Goal: Book appointment/travel/reservation

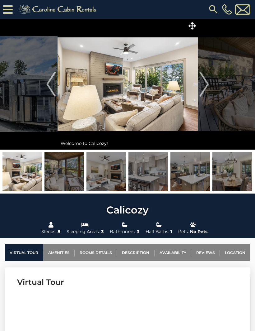
click at [207, 87] on img "Next" at bounding box center [204, 84] width 9 height 25
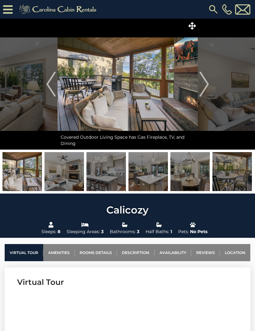
click at [205, 85] on img "Next" at bounding box center [204, 84] width 9 height 25
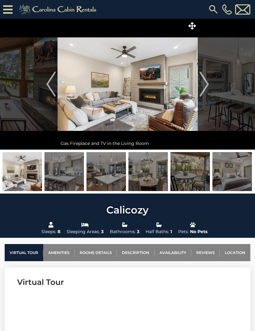
click at [208, 82] on img "Next" at bounding box center [204, 84] width 9 height 25
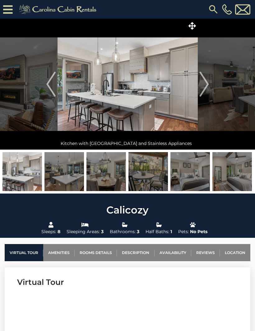
click at [203, 87] on img "Next" at bounding box center [204, 84] width 9 height 25
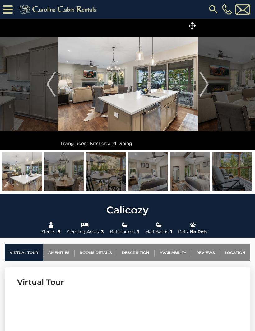
click at [210, 84] on button "Next" at bounding box center [204, 84] width 13 height 131
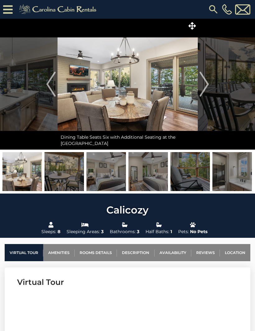
click at [197, 80] on img at bounding box center [128, 84] width 140 height 131
click at [202, 83] on img "Next" at bounding box center [204, 84] width 9 height 25
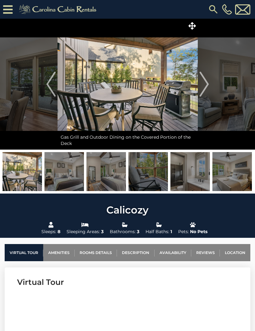
click at [204, 83] on img "Next" at bounding box center [204, 84] width 9 height 25
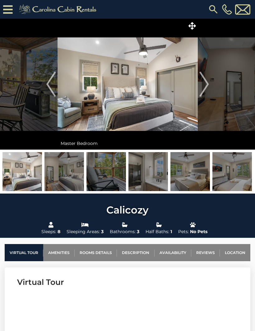
click at [201, 83] on img "Next" at bounding box center [204, 84] width 9 height 25
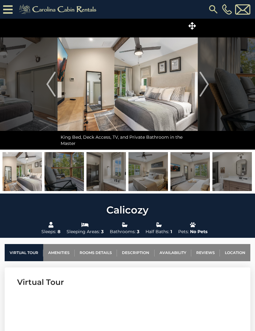
click at [203, 84] on img "Next" at bounding box center [204, 84] width 9 height 25
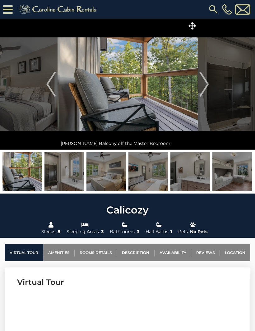
click at [196, 82] on img at bounding box center [128, 84] width 140 height 131
click at [199, 85] on button "Next" at bounding box center [204, 84] width 13 height 131
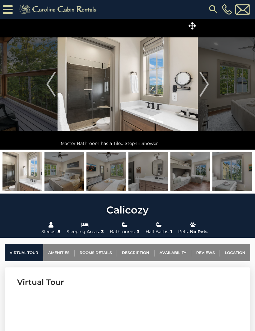
click at [205, 84] on img "Next" at bounding box center [204, 84] width 9 height 25
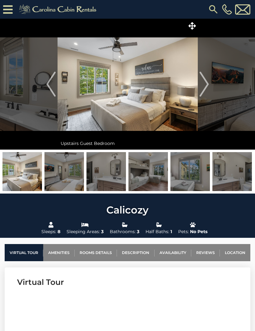
click at [206, 86] on img "Next" at bounding box center [204, 84] width 9 height 25
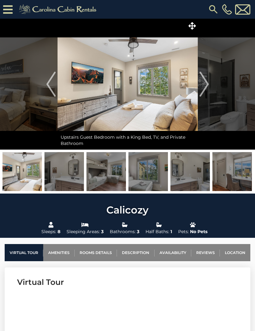
click at [208, 80] on img "Next" at bounding box center [204, 84] width 9 height 25
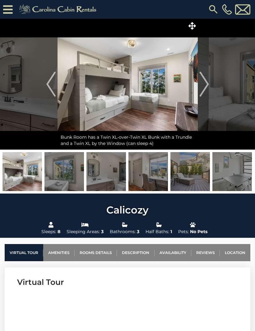
click at [194, 82] on img at bounding box center [128, 84] width 140 height 131
click at [50, 76] on img "Previous" at bounding box center [50, 84] width 9 height 25
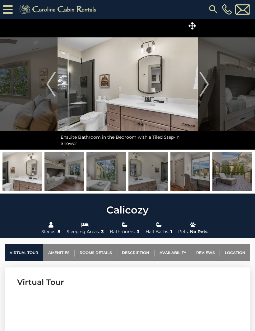
click at [46, 78] on img "Previous" at bounding box center [50, 84] width 9 height 25
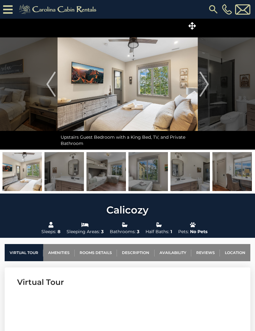
click at [51, 78] on img "Previous" at bounding box center [50, 84] width 9 height 25
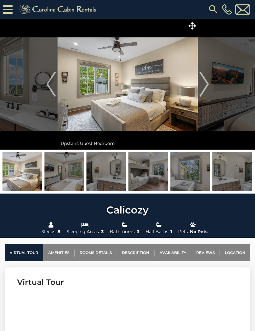
click at [51, 83] on img "Previous" at bounding box center [50, 84] width 9 height 25
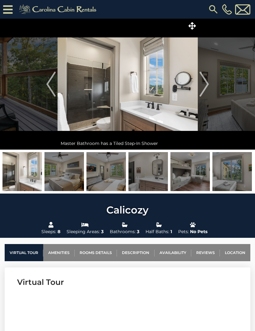
click at [52, 87] on img "Previous" at bounding box center [50, 84] width 9 height 25
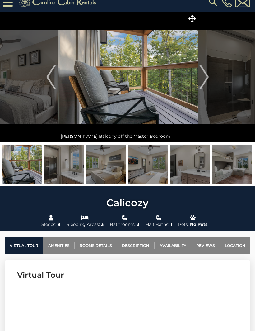
scroll to position [8, 0]
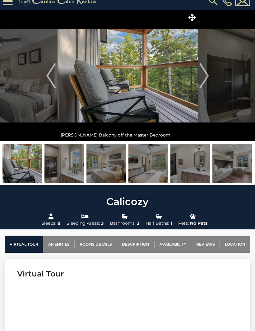
click at [103, 107] on img at bounding box center [128, 76] width 140 height 131
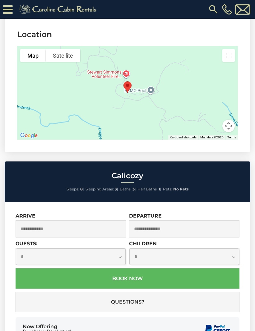
scroll to position [1657, 0]
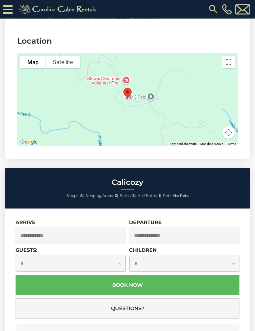
click at [205, 329] on div "Now Offering Buy Now Pay Later!" at bounding box center [128, 335] width 224 height 24
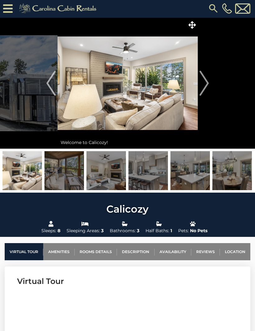
scroll to position [0, 0]
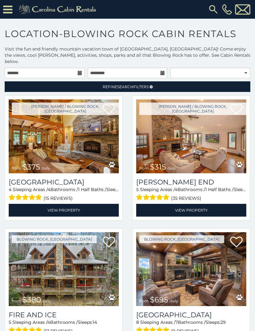
click at [92, 56] on p "Visit the fun and friendly mountain vacation town of Blowing Rock, NC! Come enj…" at bounding box center [127, 55] width 255 height 19
click at [70, 68] on input "text" at bounding box center [45, 73] width 80 height 11
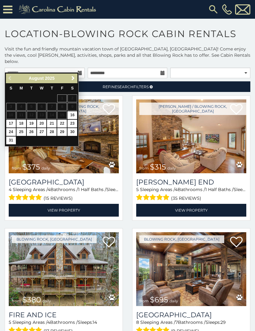
click at [28, 125] on link "19" at bounding box center [32, 124] width 10 height 8
type input "**********"
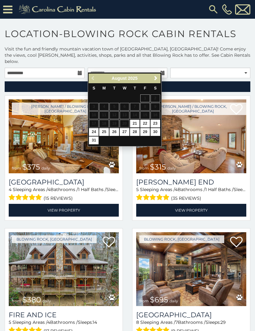
click at [109, 130] on link "25" at bounding box center [104, 132] width 10 height 8
type input "**********"
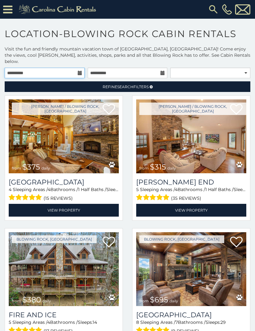
click at [67, 68] on input "**********" at bounding box center [45, 73] width 80 height 11
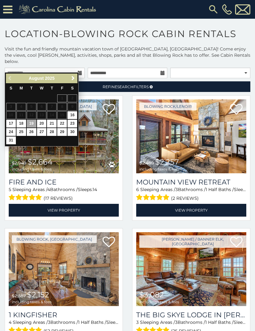
click at [21, 130] on link "25" at bounding box center [21, 132] width 10 height 8
type input "**********"
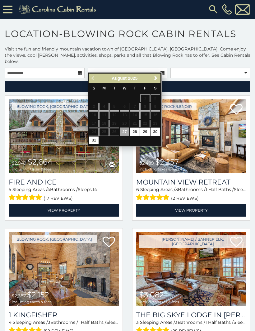
click at [134, 130] on link "28" at bounding box center [135, 132] width 10 height 8
type input "**********"
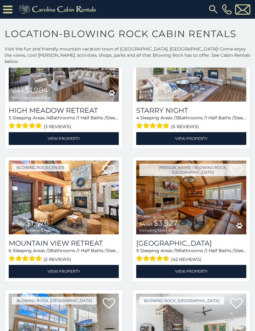
scroll to position [470, 0]
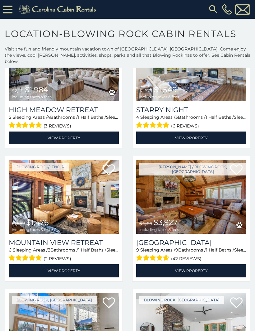
click at [179, 210] on img at bounding box center [191, 197] width 110 height 74
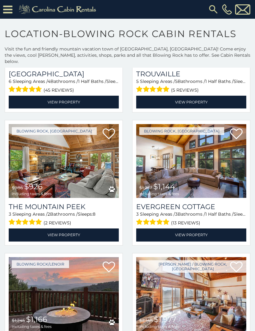
scroll to position [905, 0]
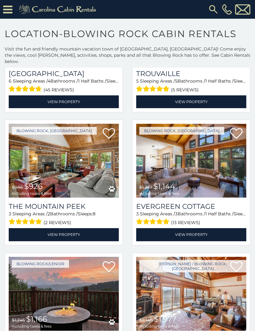
click at [70, 158] on img at bounding box center [64, 161] width 110 height 74
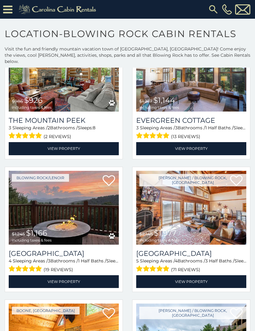
scroll to position [991, 0]
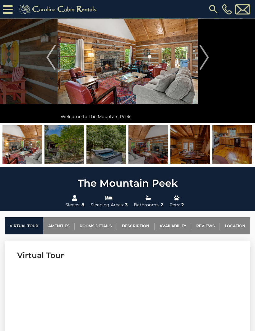
scroll to position [39, 0]
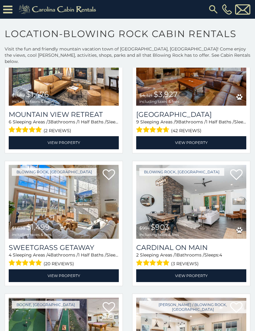
scroll to position [598, 0]
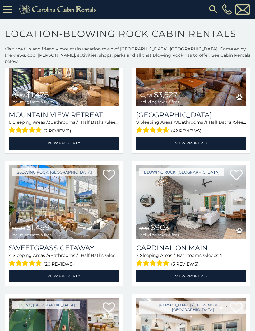
click at [91, 213] on img at bounding box center [64, 202] width 110 height 74
